Goal: Communication & Community: Answer question/provide support

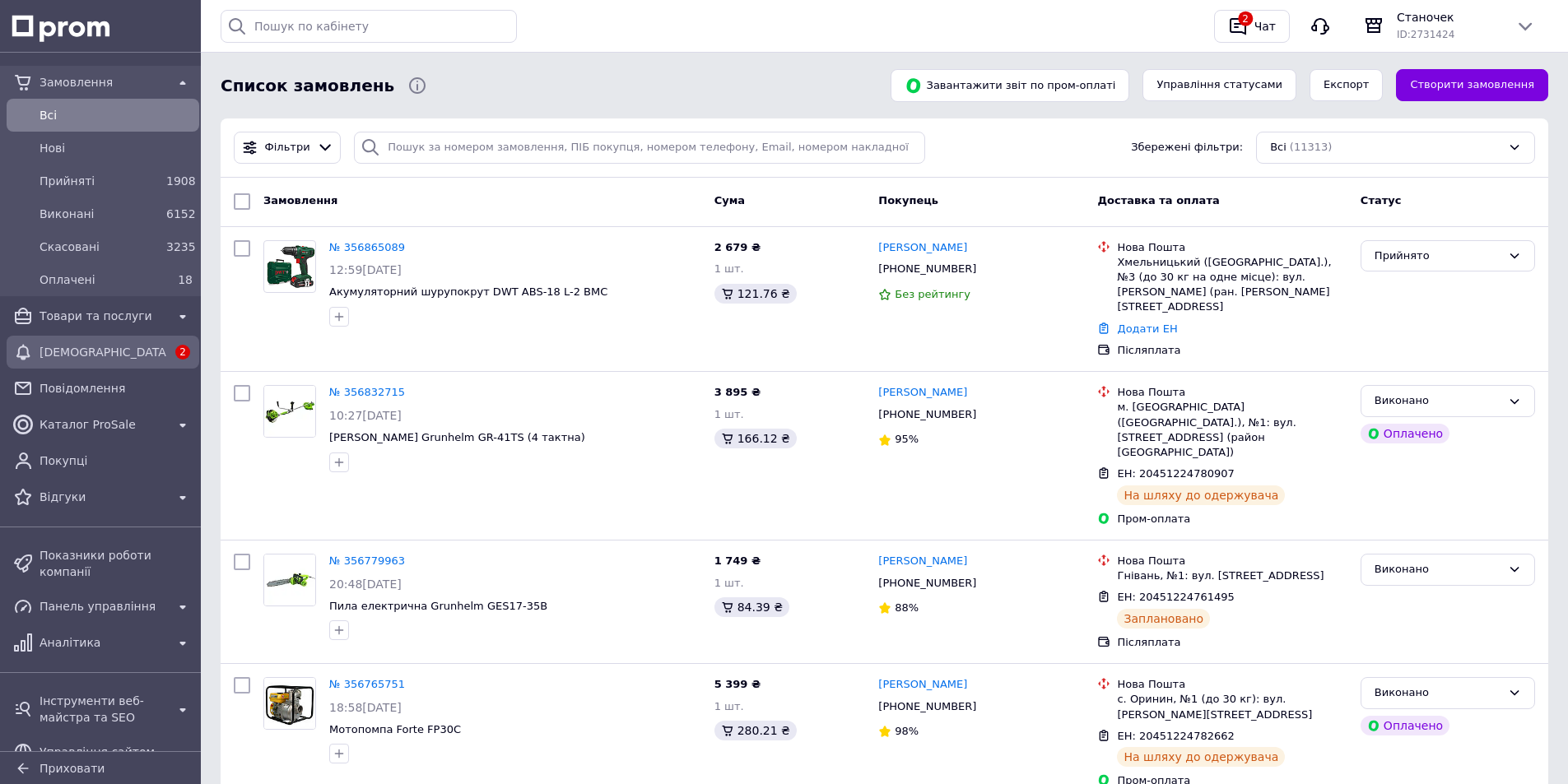
click at [98, 362] on div "[DEMOGRAPHIC_DATA]" at bounding box center [103, 352] width 134 height 23
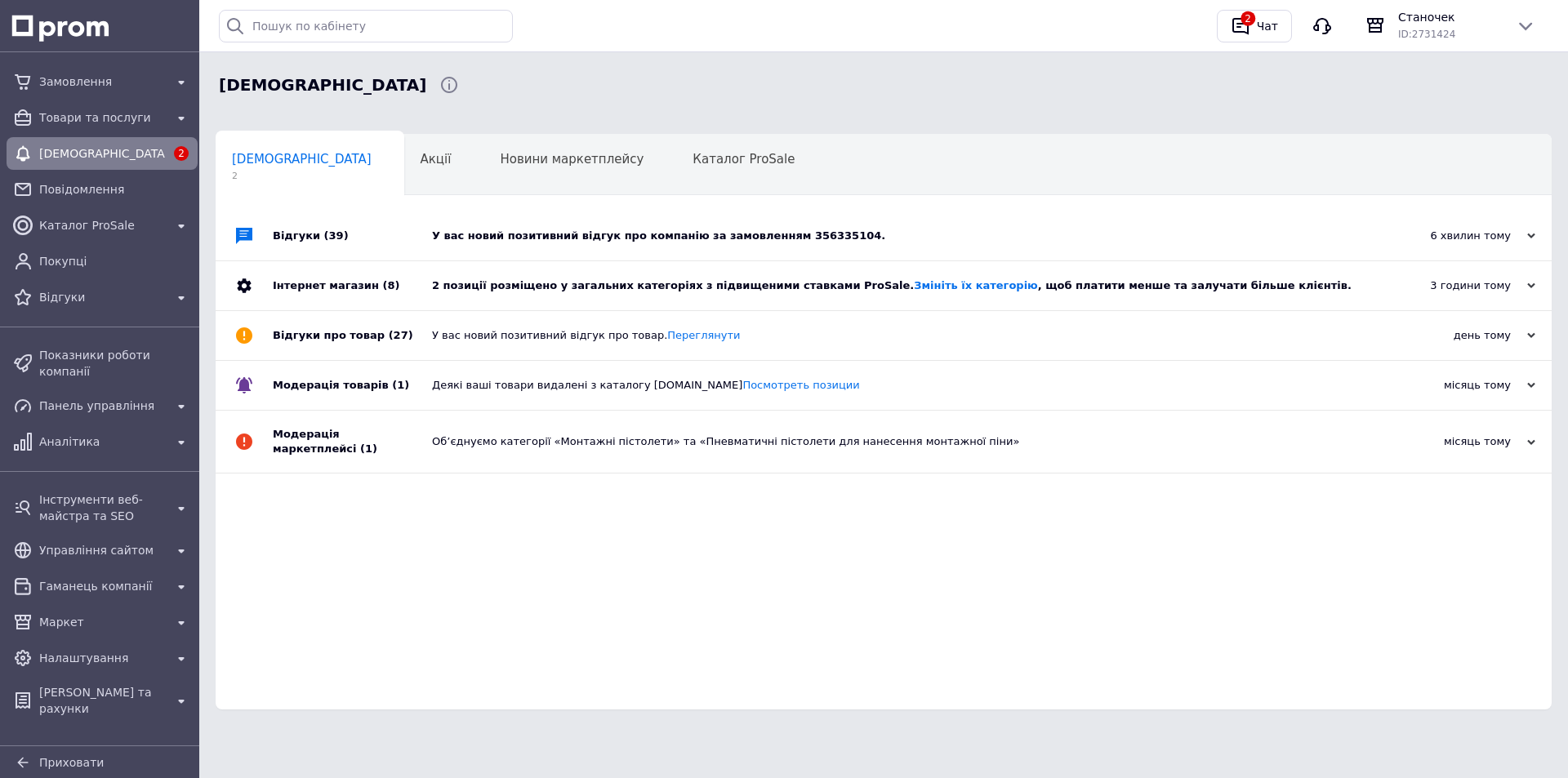
click at [846, 231] on div "У вас новий позитивний відгук про компанію за замовленням 356335104." at bounding box center [902, 235] width 940 height 15
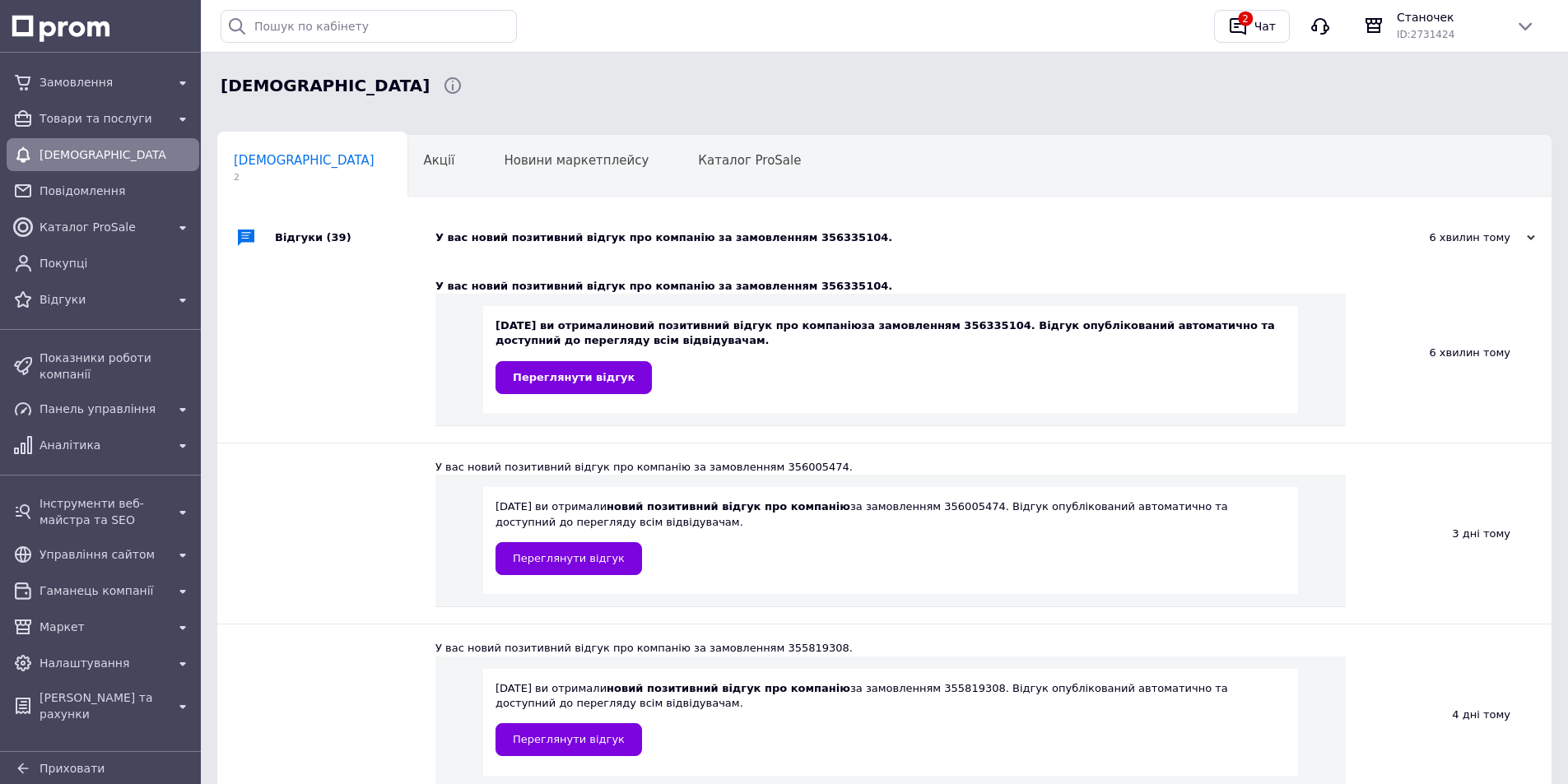
click at [853, 232] on div "У вас новий позитивний відгук про компанію за замовленням 356335104." at bounding box center [903, 237] width 935 height 15
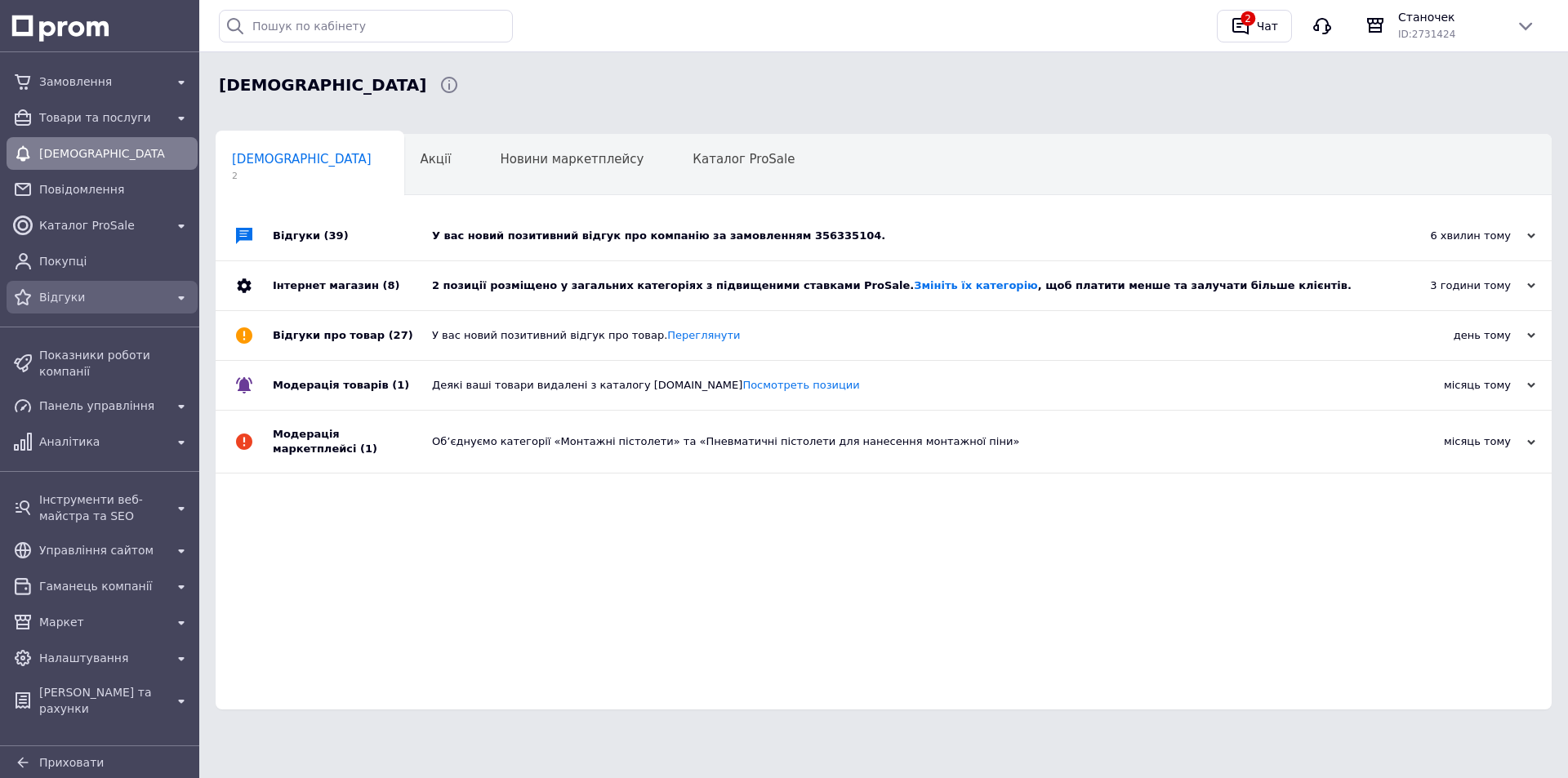
click at [116, 296] on span "Відгуки" at bounding box center [102, 296] width 126 height 16
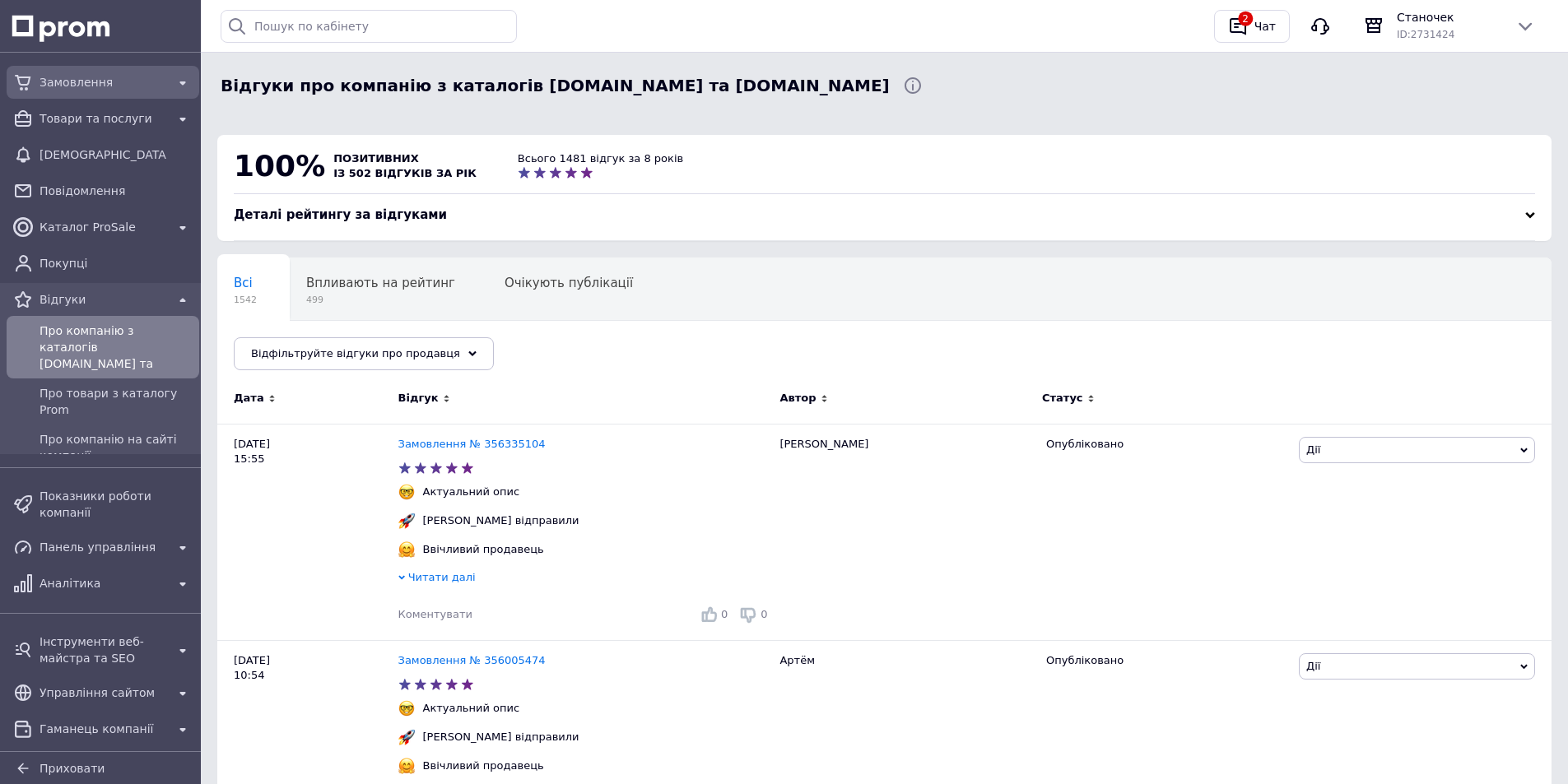
click at [113, 87] on span "Замовлення" at bounding box center [103, 82] width 127 height 17
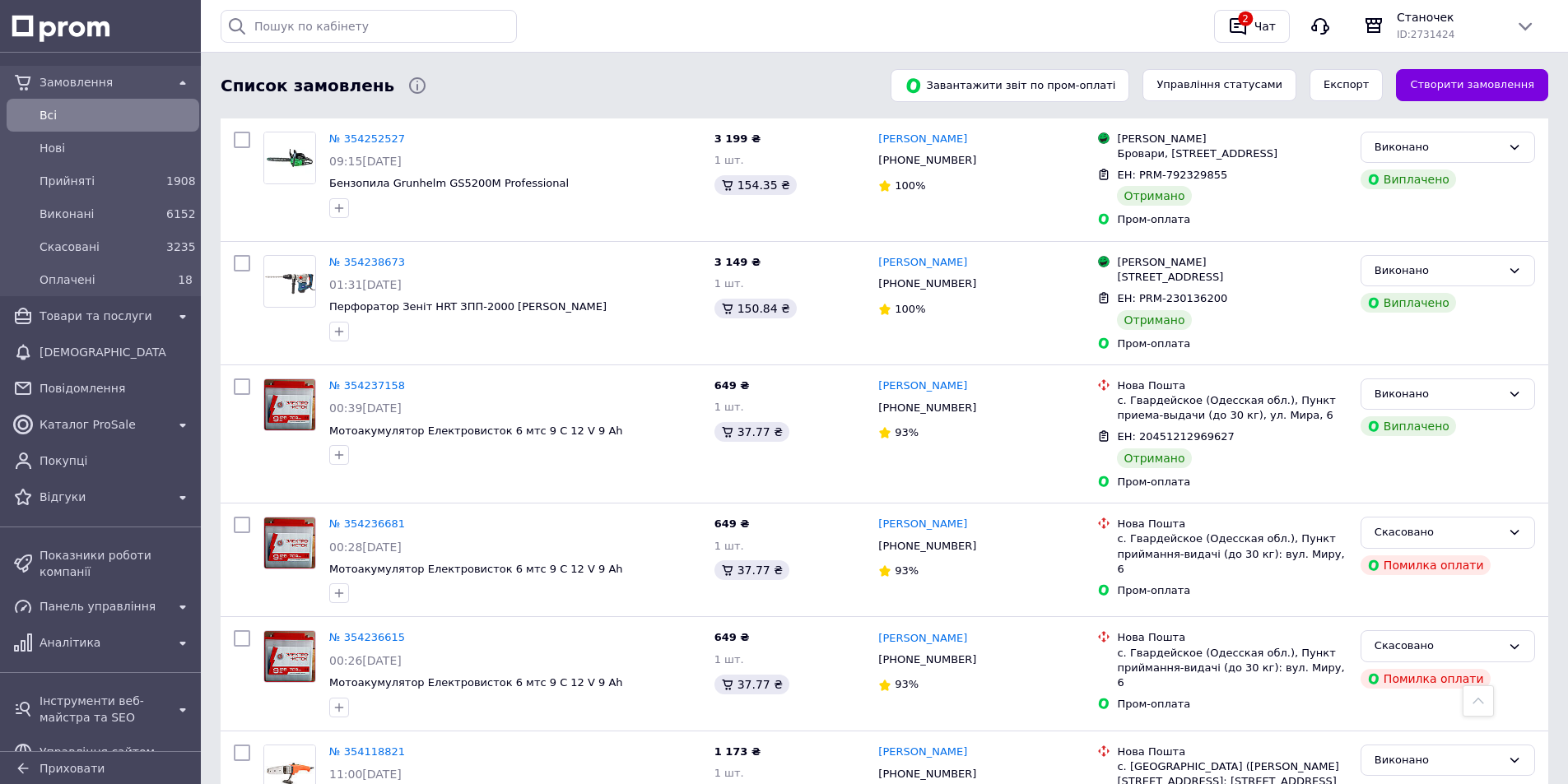
scroll to position [12914, 0]
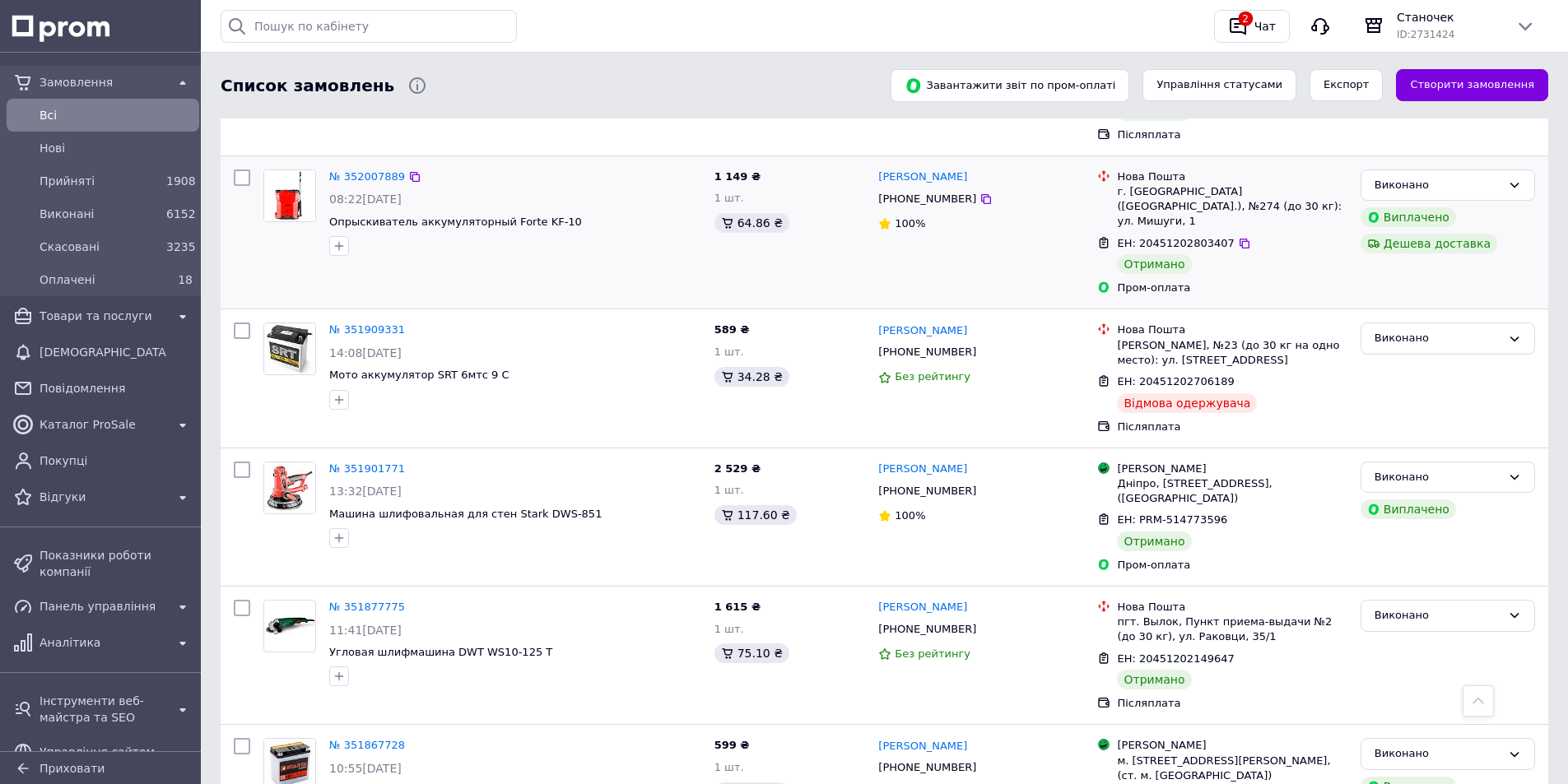
scroll to position [12613, 0]
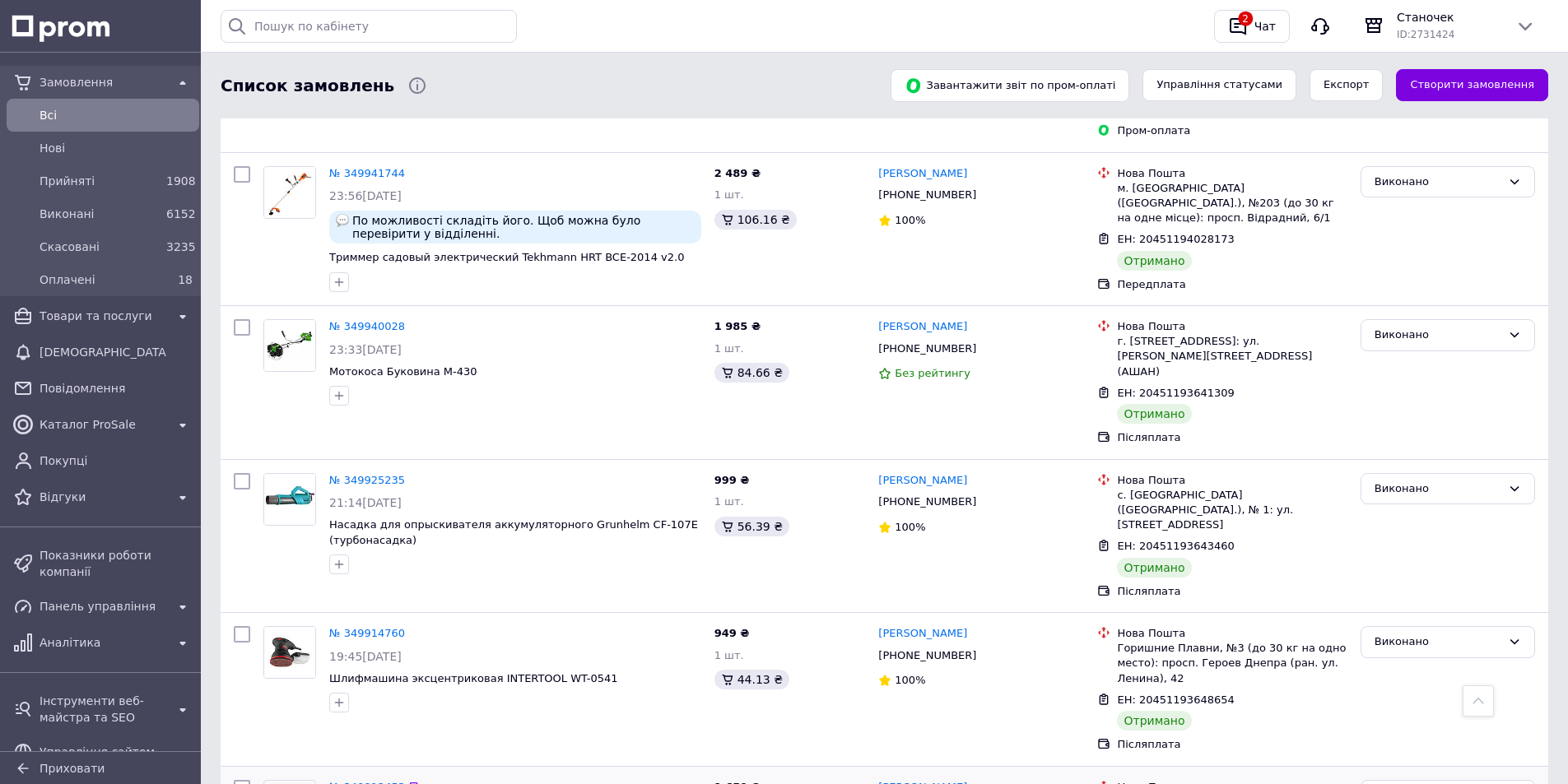
scroll to position [12588, 0]
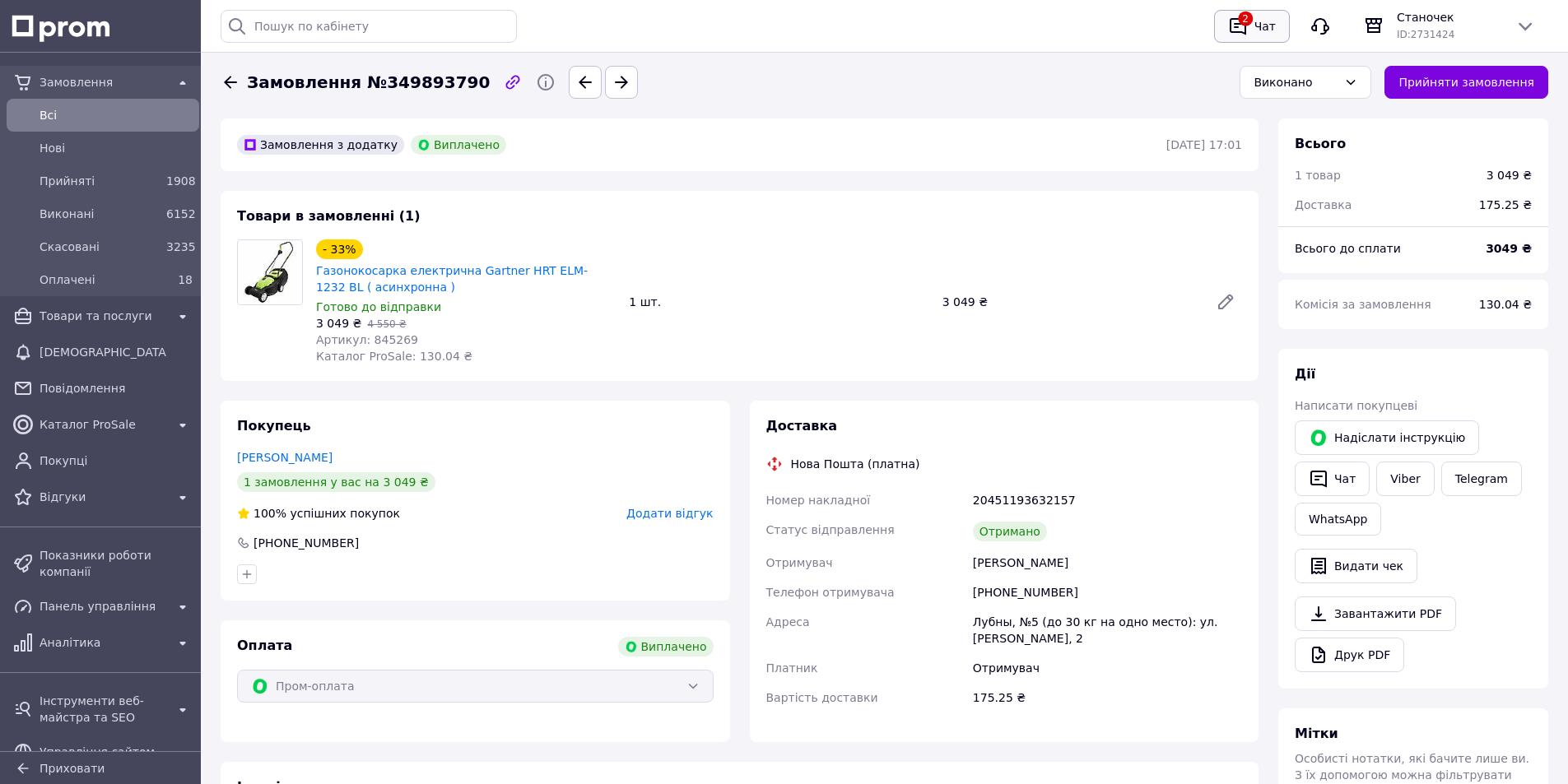
click at [1250, 19] on div "2" at bounding box center [1238, 25] width 26 height 26
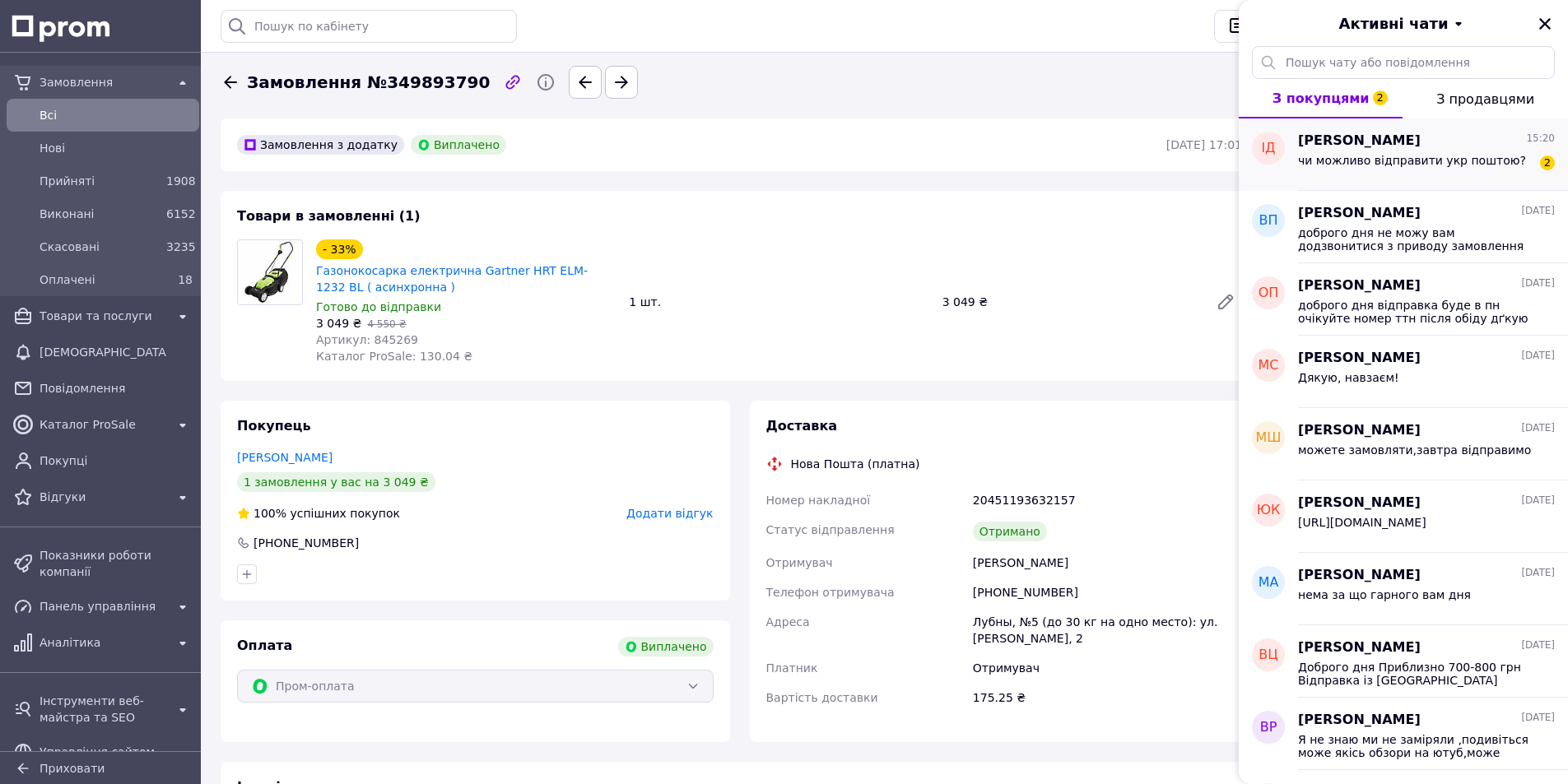
click at [1411, 169] on div "чи можливо відправити укр поштою?" at bounding box center [1412, 166] width 228 height 23
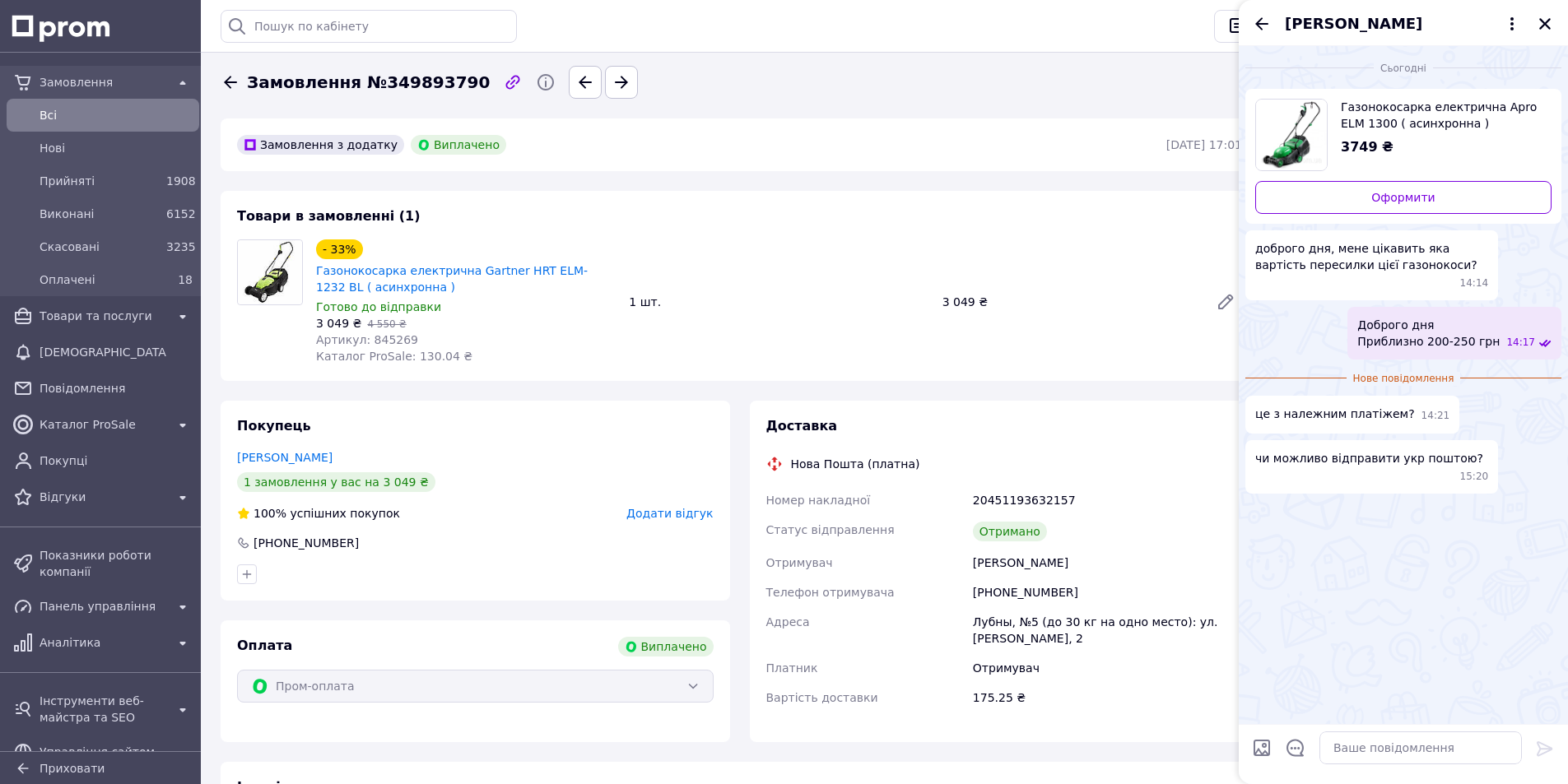
click at [1365, 729] on div at bounding box center [1420, 747] width 216 height 46
click at [1378, 749] on textarea at bounding box center [1420, 748] width 202 height 33
type textarea "н"
type textarea "останню газонку відправляли 180 грн +2%+20 грн наложка"
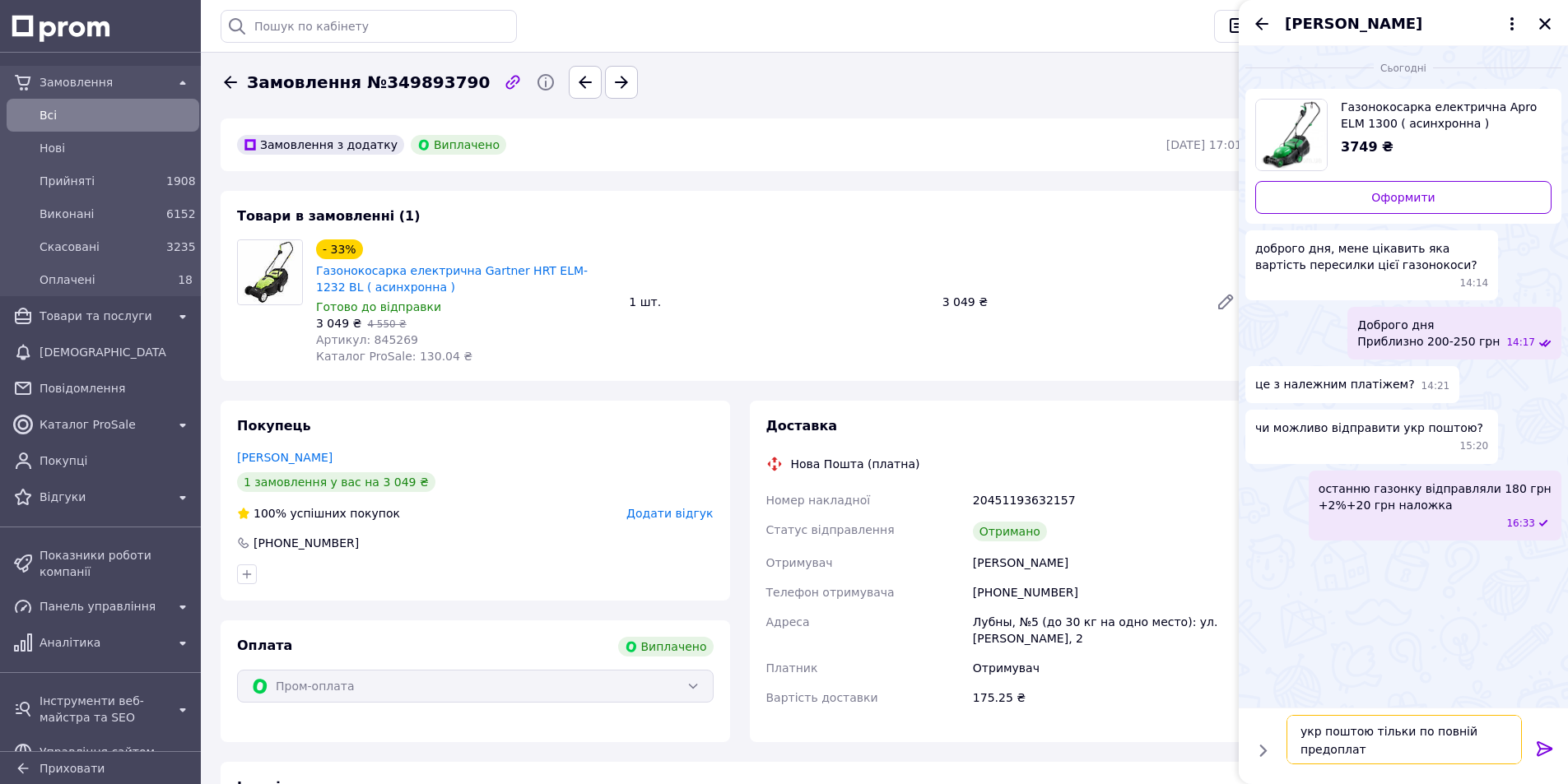
type textarea "укр поштою тільки по повній предоплаті"
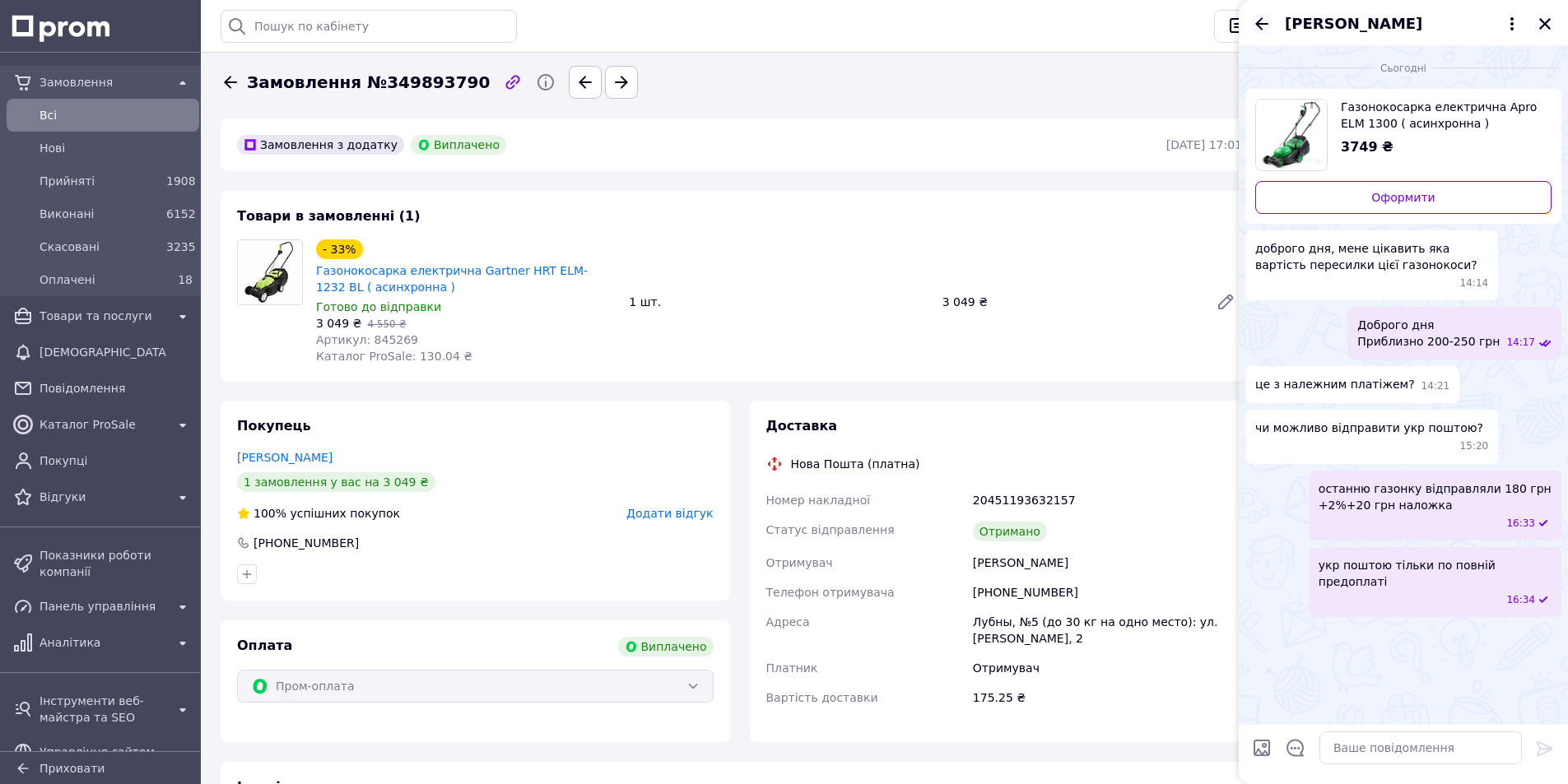
click at [1259, 19] on icon "Назад" at bounding box center [1262, 23] width 20 height 20
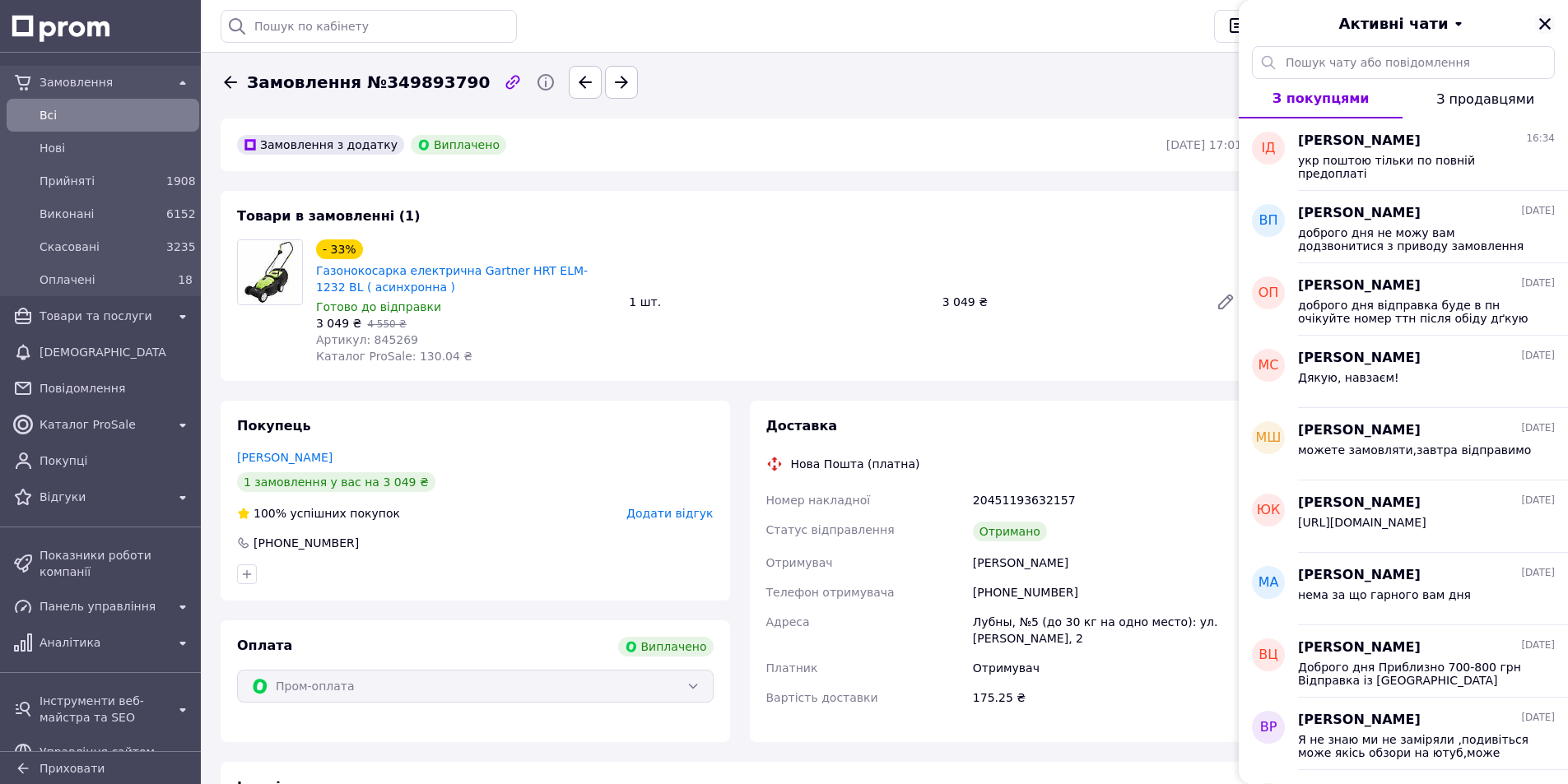
click at [1547, 26] on icon "Закрити" at bounding box center [1546, 24] width 12 height 12
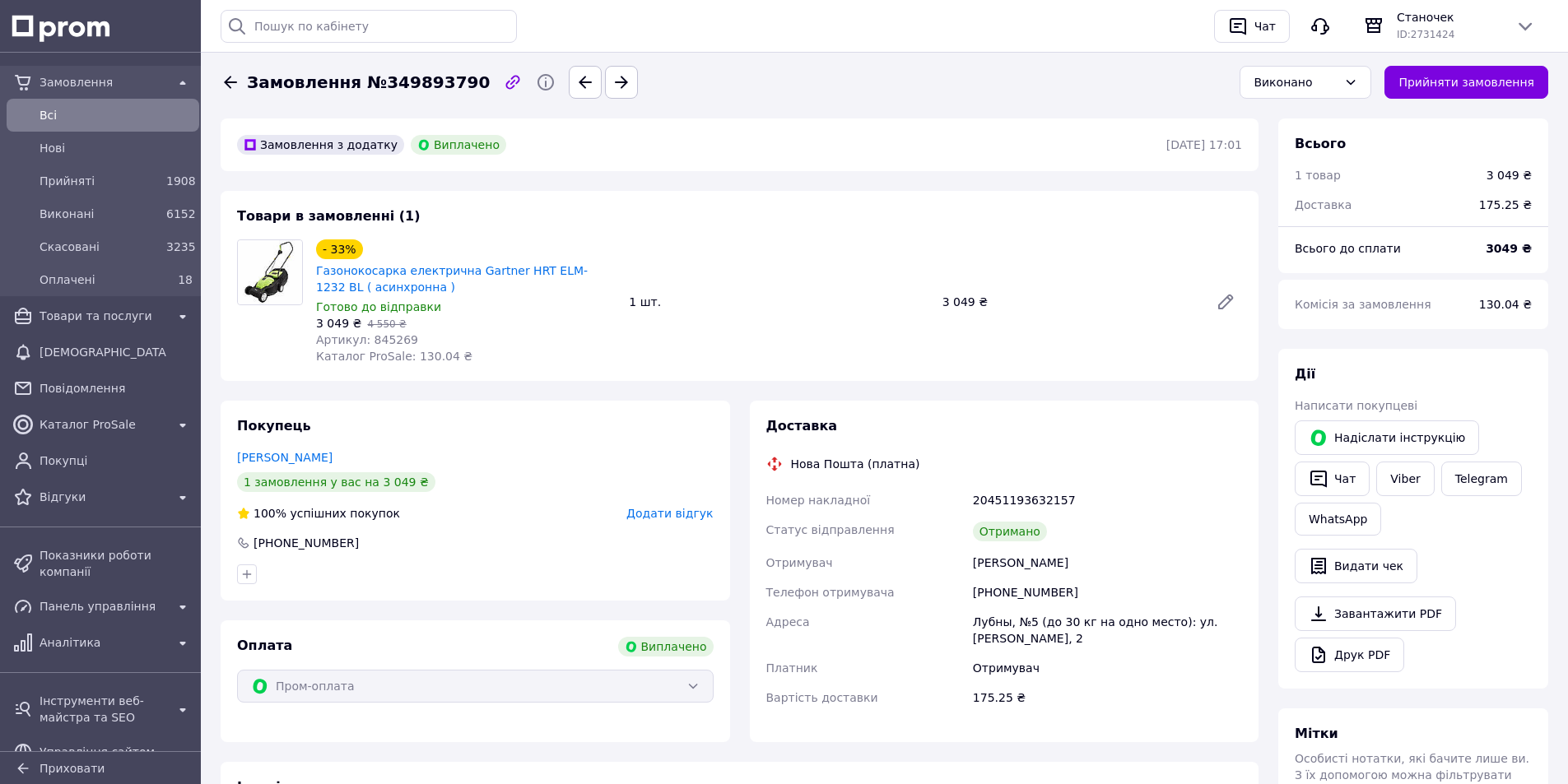
click at [239, 86] on icon at bounding box center [231, 82] width 20 height 20
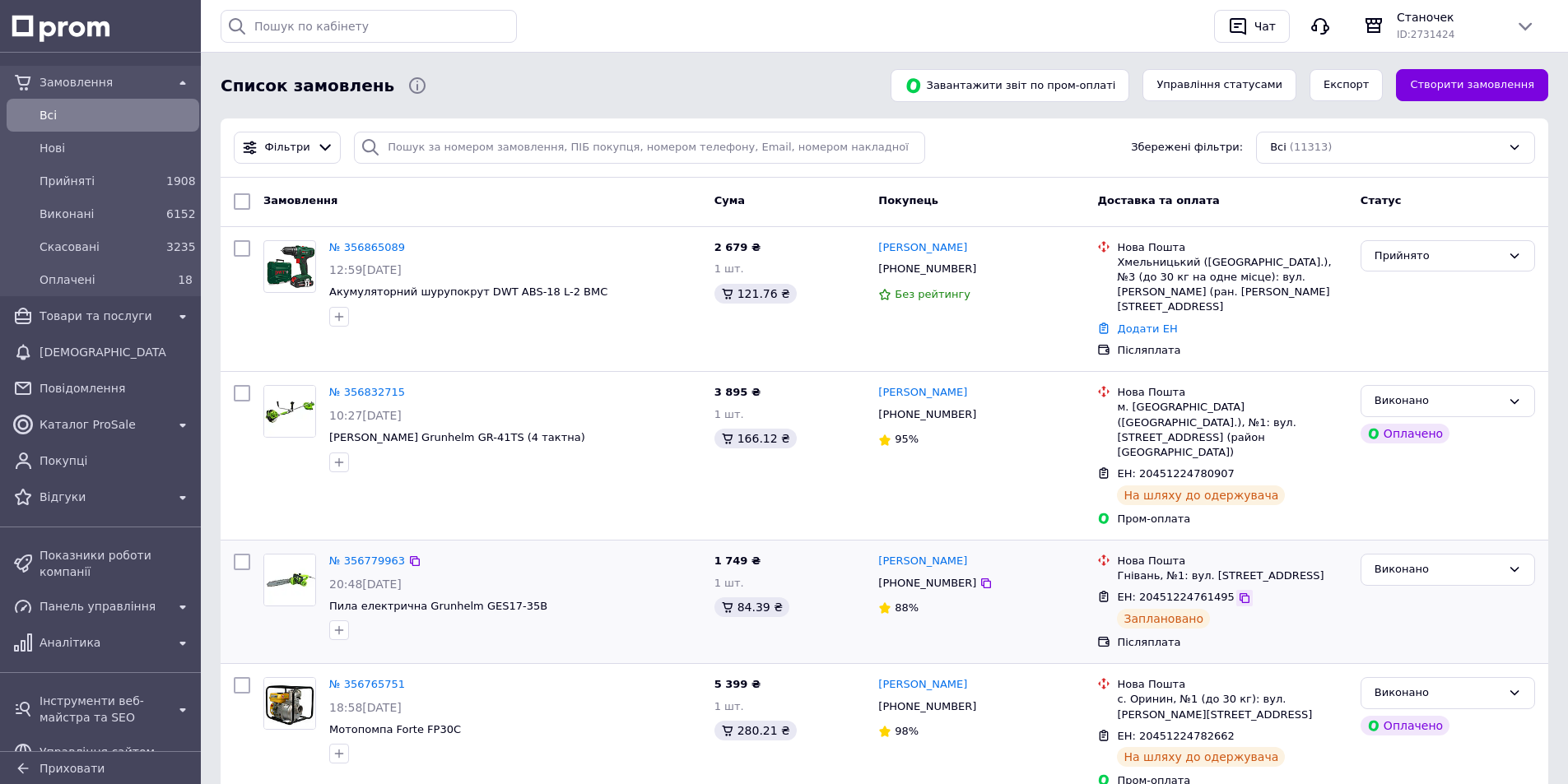
click at [1238, 592] on icon at bounding box center [1244, 598] width 13 height 13
